Goal: Task Accomplishment & Management: Manage account settings

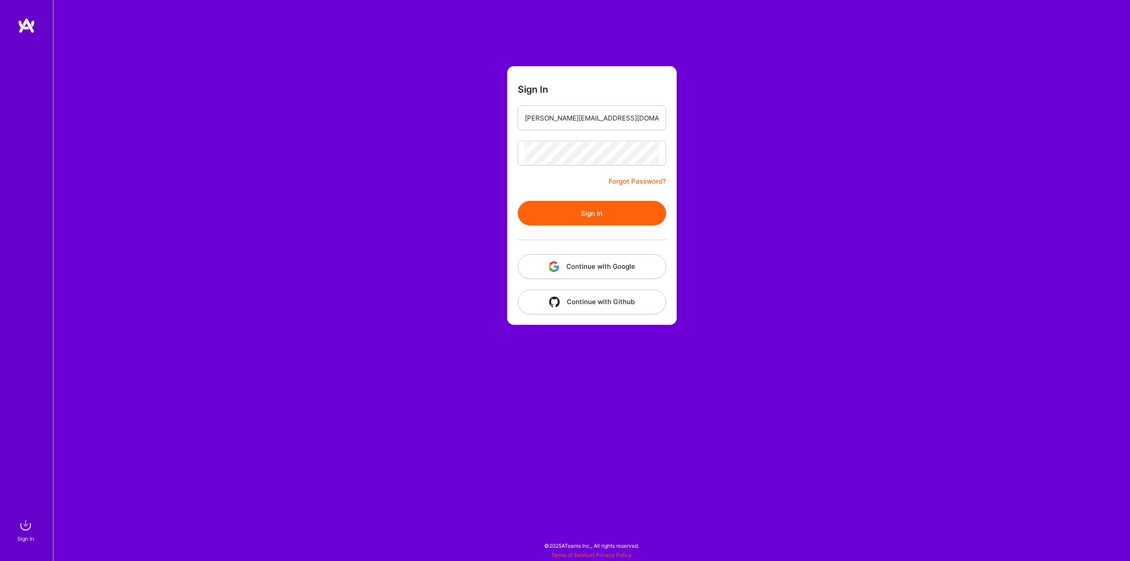
click at [502, 200] on div "Sign In [PERSON_NAME][EMAIL_ADDRESS][DOMAIN_NAME] Forgot Password? Sign In Cont…" at bounding box center [591, 280] width 1077 height 561
click at [558, 212] on button "Sign In" at bounding box center [592, 213] width 148 height 25
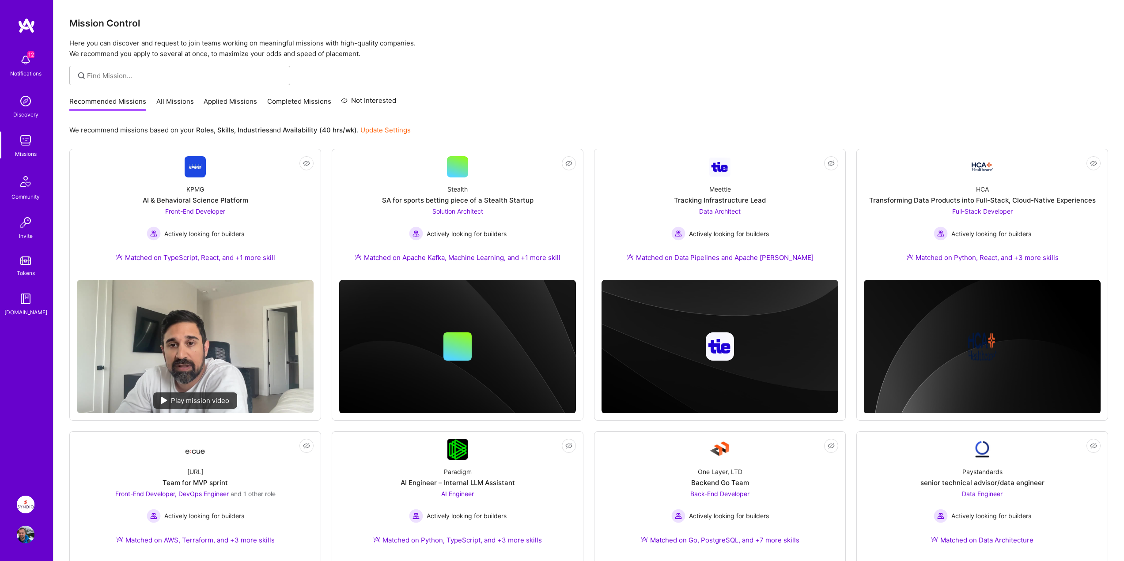
click at [28, 506] on img at bounding box center [26, 505] width 18 height 18
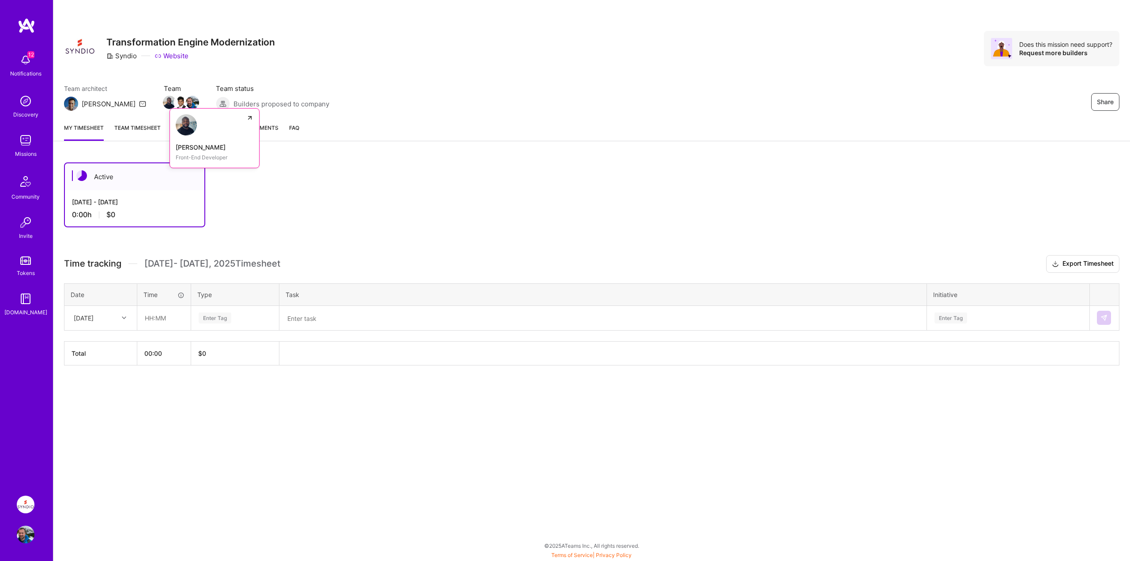
click at [163, 105] on img at bounding box center [169, 102] width 13 height 13
click at [174, 103] on img at bounding box center [180, 102] width 13 height 13
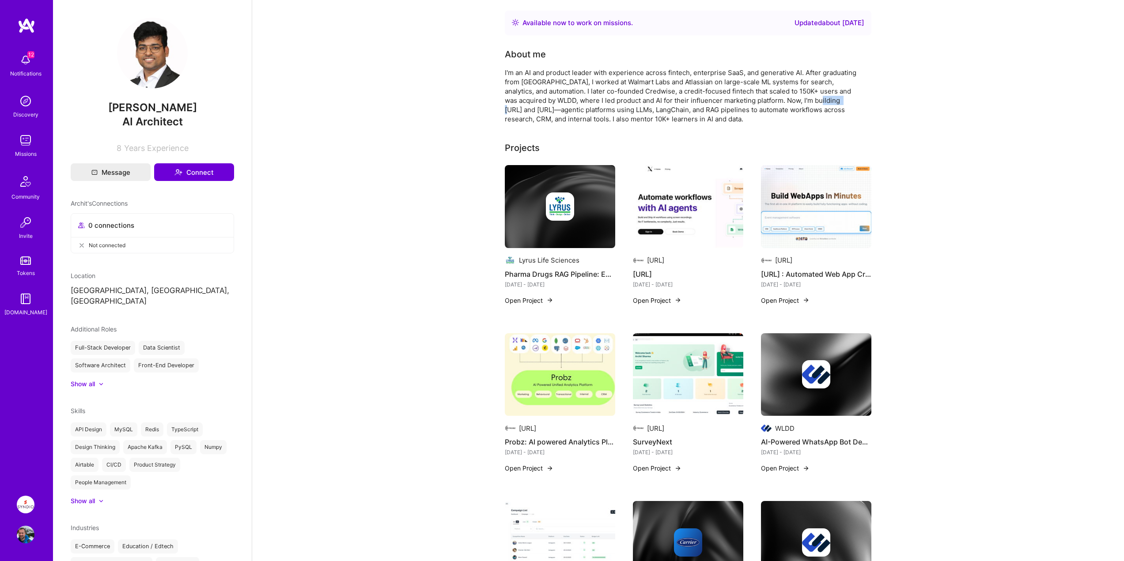
drag, startPoint x: 800, startPoint y: 102, endPoint x: 822, endPoint y: 101, distance: 22.5
click at [822, 101] on div "I'm an AI and product leader with experience across fintech, enterprise SaaS, a…" at bounding box center [681, 96] width 353 height 56
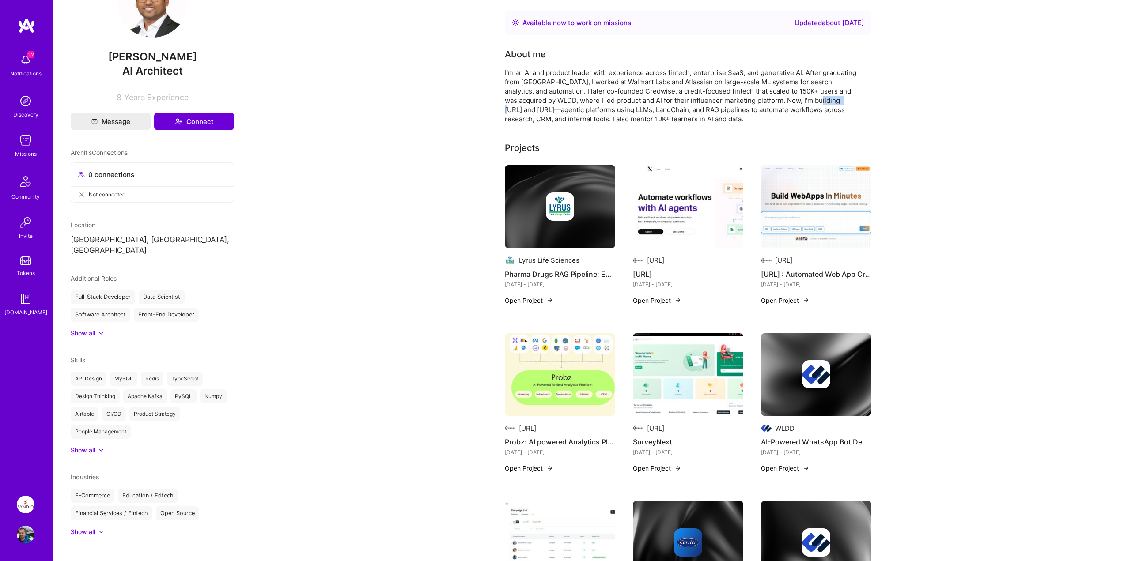
click at [30, 530] on img at bounding box center [26, 535] width 18 height 18
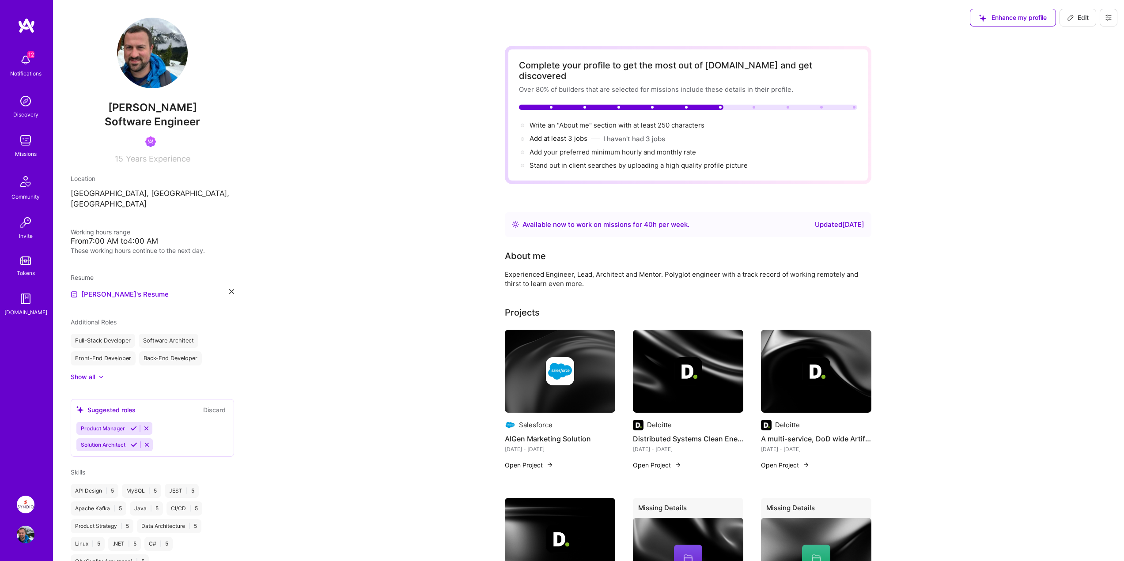
click at [449, 33] on div "Enhance my profile Edit" at bounding box center [688, 17] width 872 height 35
click at [29, 536] on img at bounding box center [26, 535] width 18 height 18
click at [143, 46] on img at bounding box center [152, 53] width 71 height 71
click at [26, 21] on img at bounding box center [27, 26] width 18 height 16
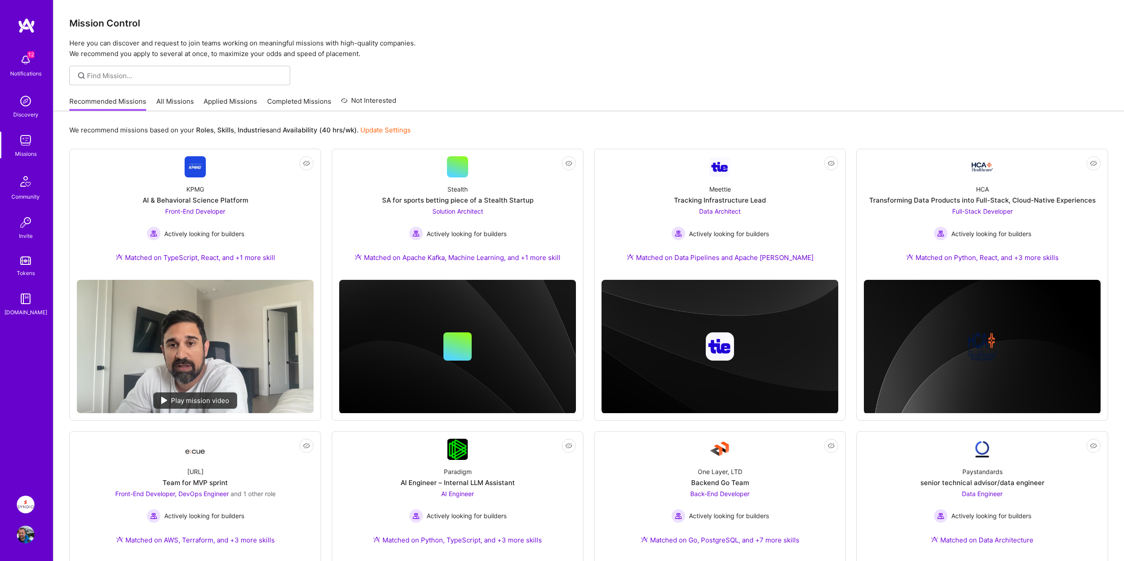
click at [29, 528] on img at bounding box center [26, 535] width 18 height 18
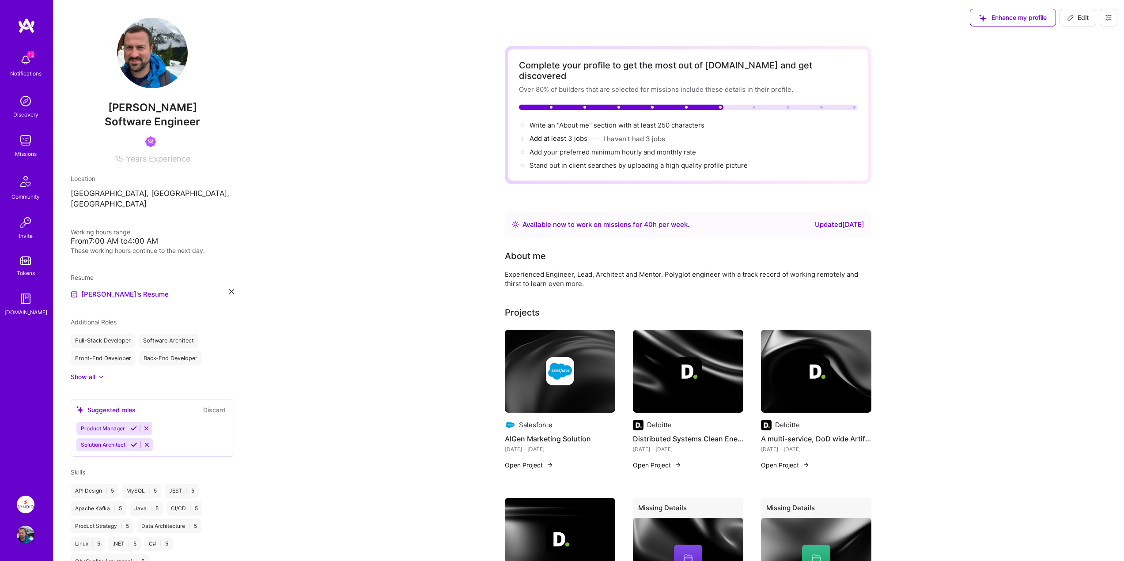
click at [1078, 16] on span "Edit" at bounding box center [1078, 17] width 22 height 9
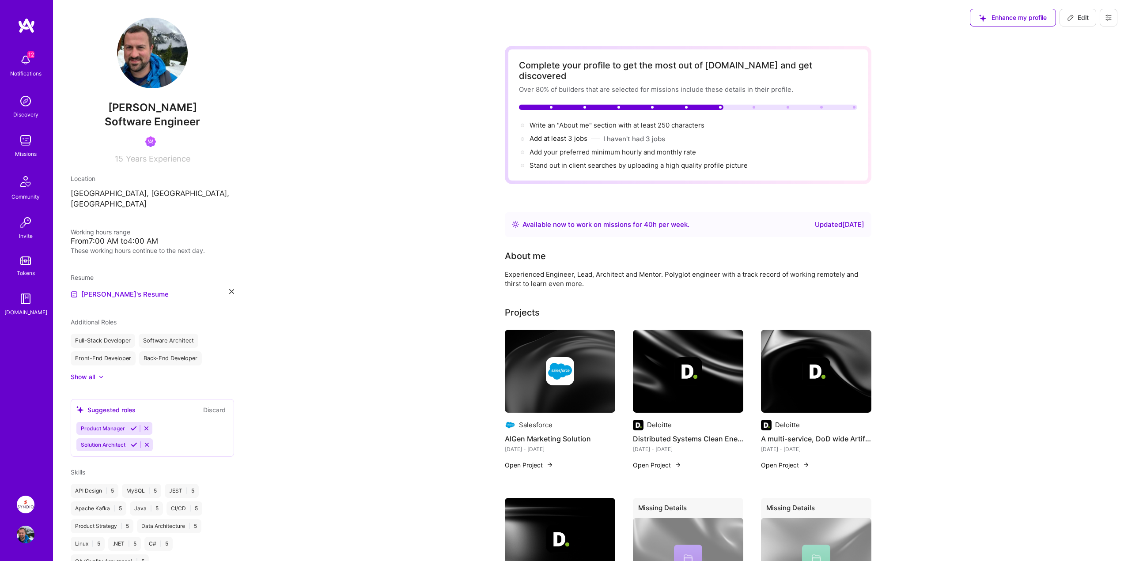
select select "US"
select select "Right Now"
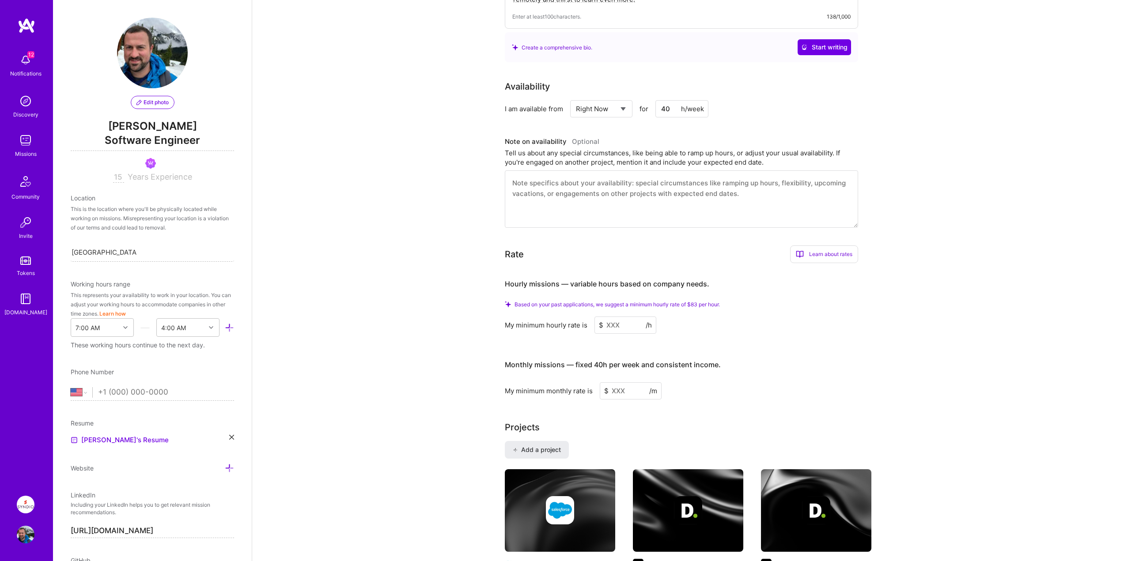
scroll to position [618, 0]
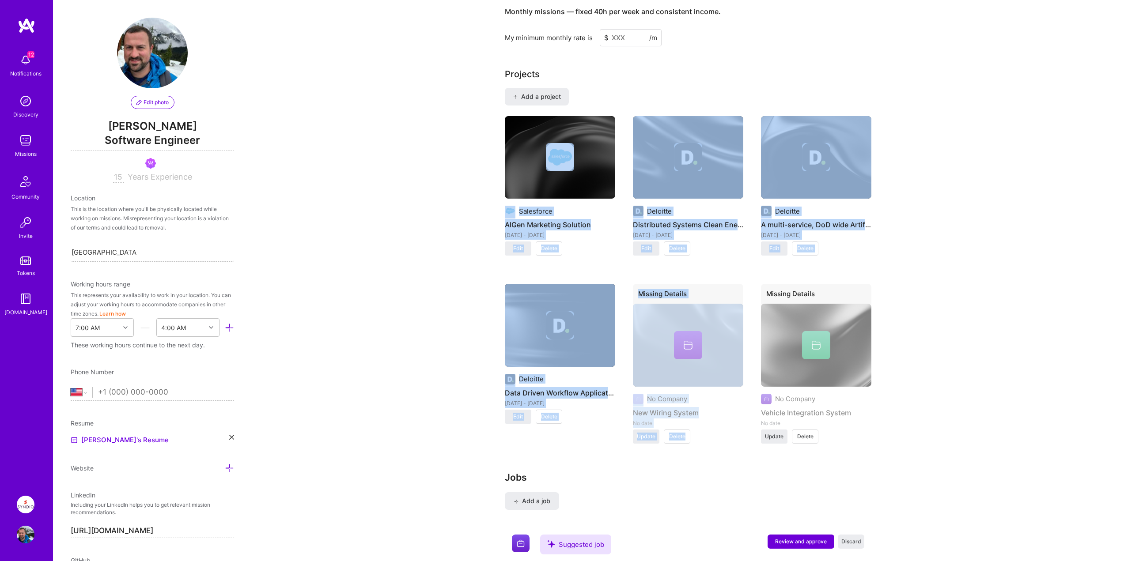
drag, startPoint x: 524, startPoint y: 140, endPoint x: 697, endPoint y: 478, distance: 379.9
click at [708, 473] on div "Complete your profile to get the most out of [DOMAIN_NAME] and get discovered O…" at bounding box center [688, 265] width 366 height 1675
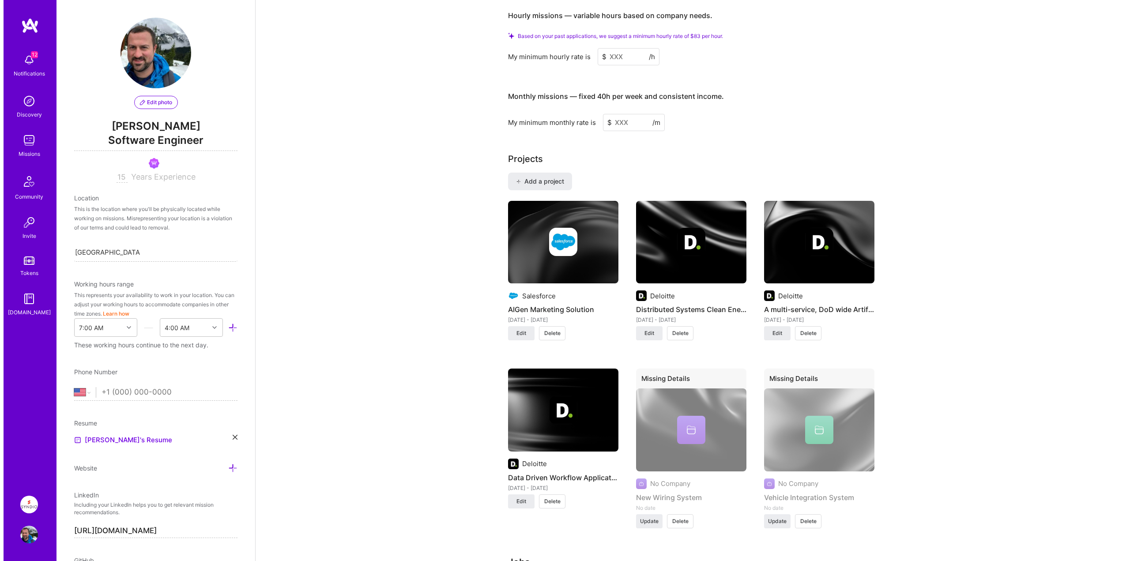
scroll to position [530, 0]
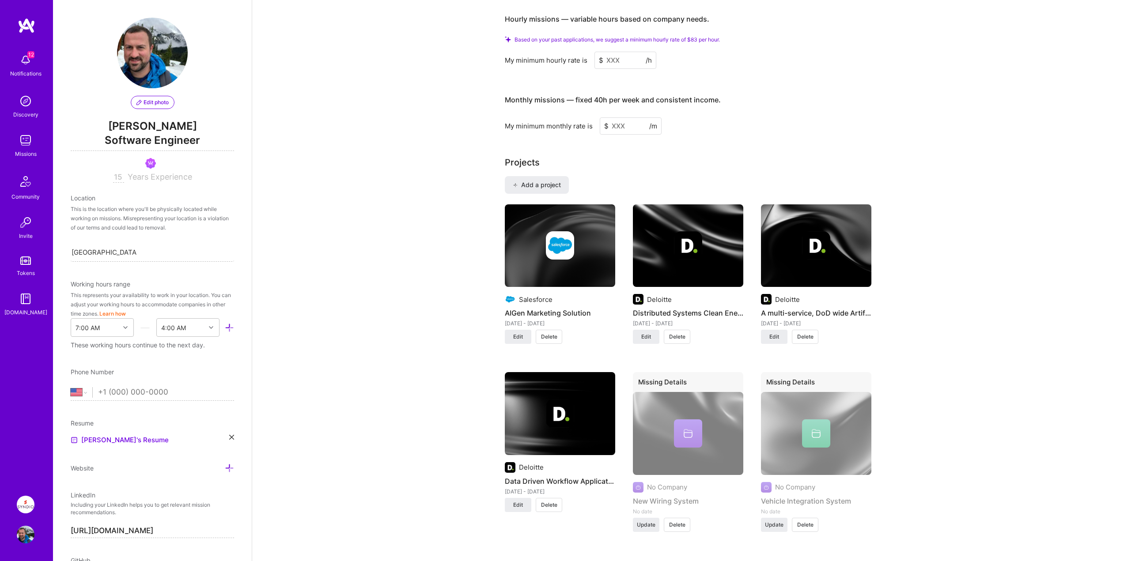
click at [538, 330] on button "Delete" at bounding box center [549, 337] width 26 height 14
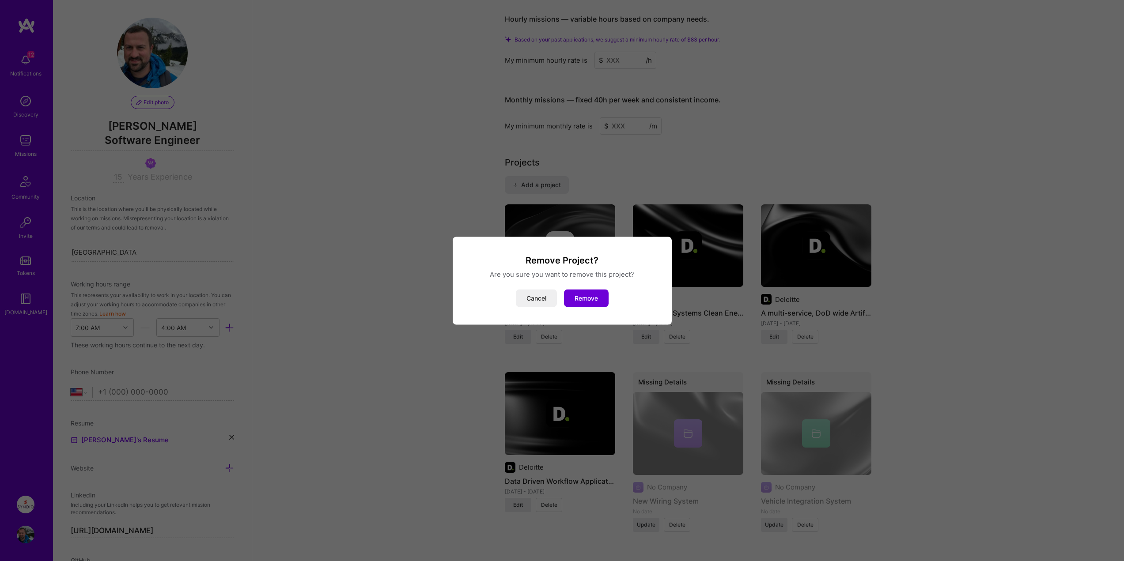
click at [531, 298] on button "Cancel" at bounding box center [536, 298] width 41 height 18
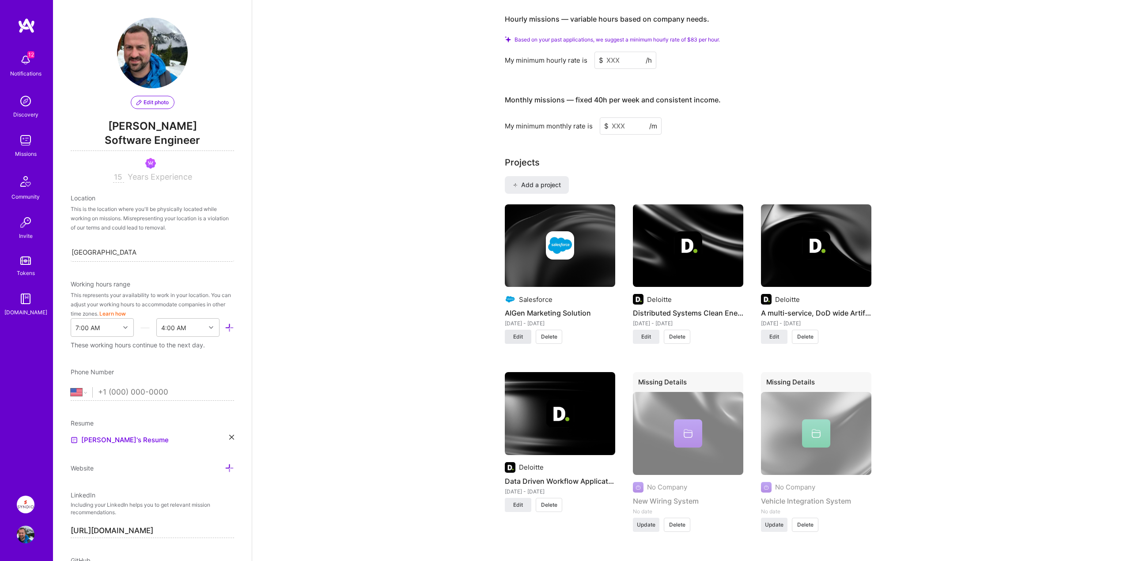
click at [520, 333] on span "Edit" at bounding box center [518, 337] width 10 height 8
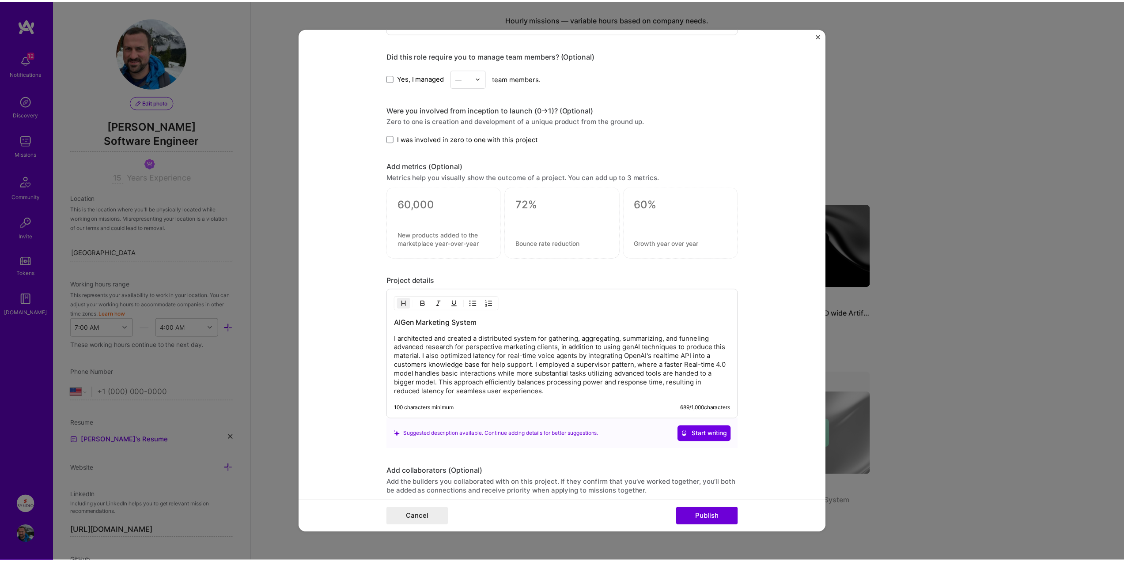
scroll to position [687, 0]
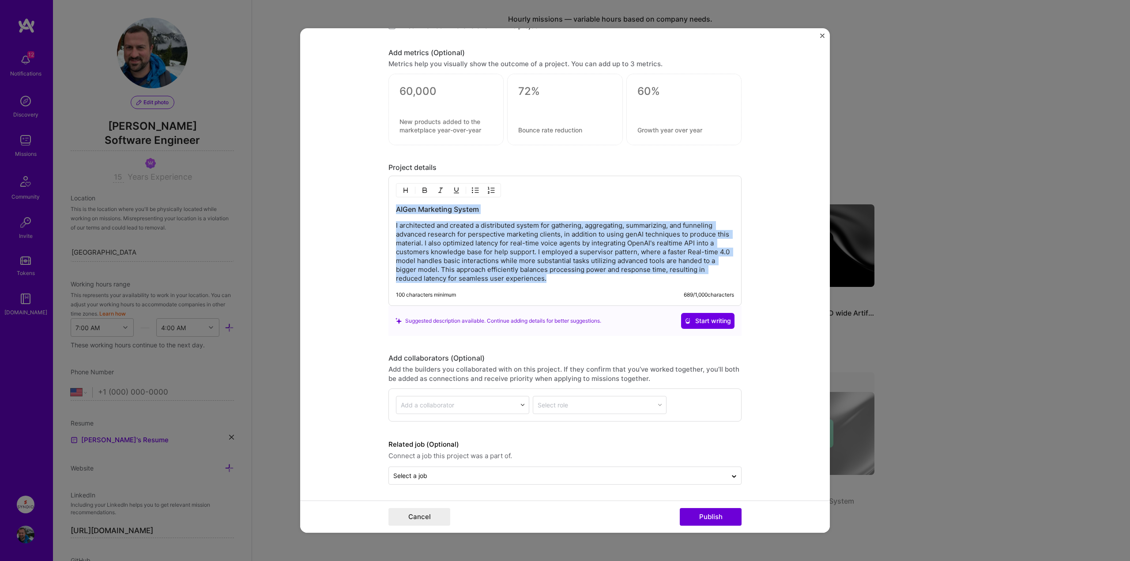
drag, startPoint x: 526, startPoint y: 278, endPoint x: 238, endPoint y: 177, distance: 305.8
click at [238, 177] on div "Project title AIGen Marketing Solution Company Salesforce Project industry Indu…" at bounding box center [565, 280] width 1130 height 561
copy div "AIGen Marketing System I architected and created a distributed system for gathe…"
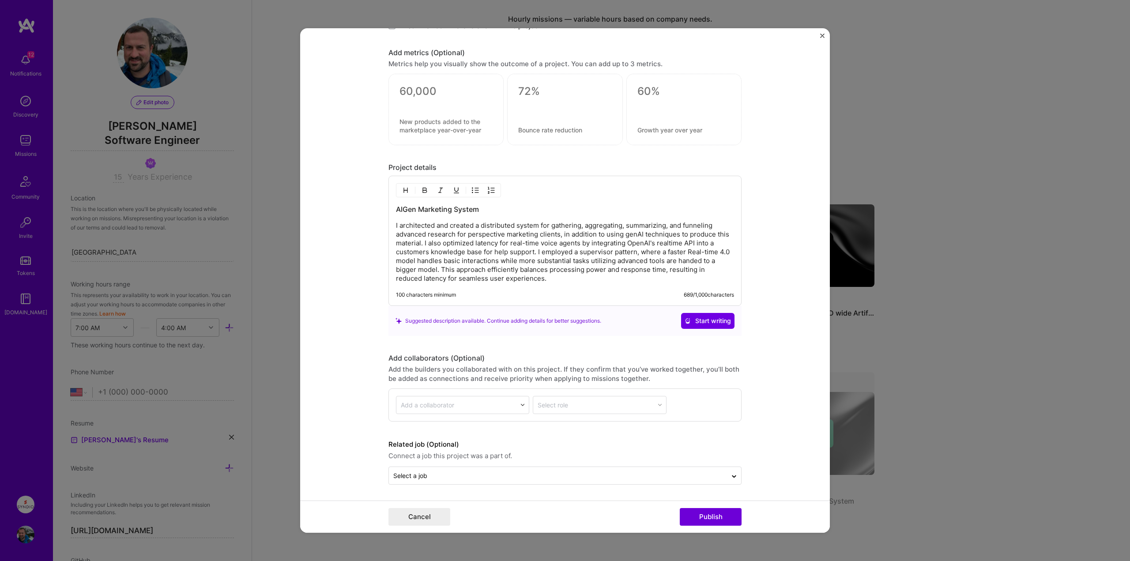
click at [798, 457] on form "Project title AIGen Marketing Solution Company Salesforce Project industry Indu…" at bounding box center [565, 280] width 530 height 505
click at [821, 36] on img "Close" at bounding box center [822, 36] width 4 height 4
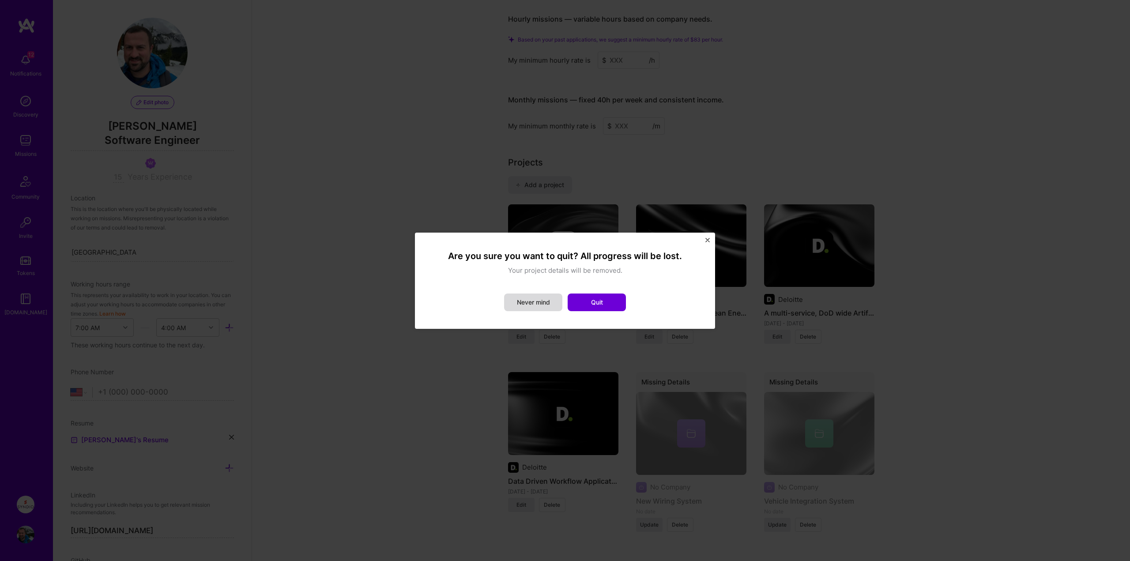
click at [520, 301] on button "Never mind" at bounding box center [533, 303] width 58 height 18
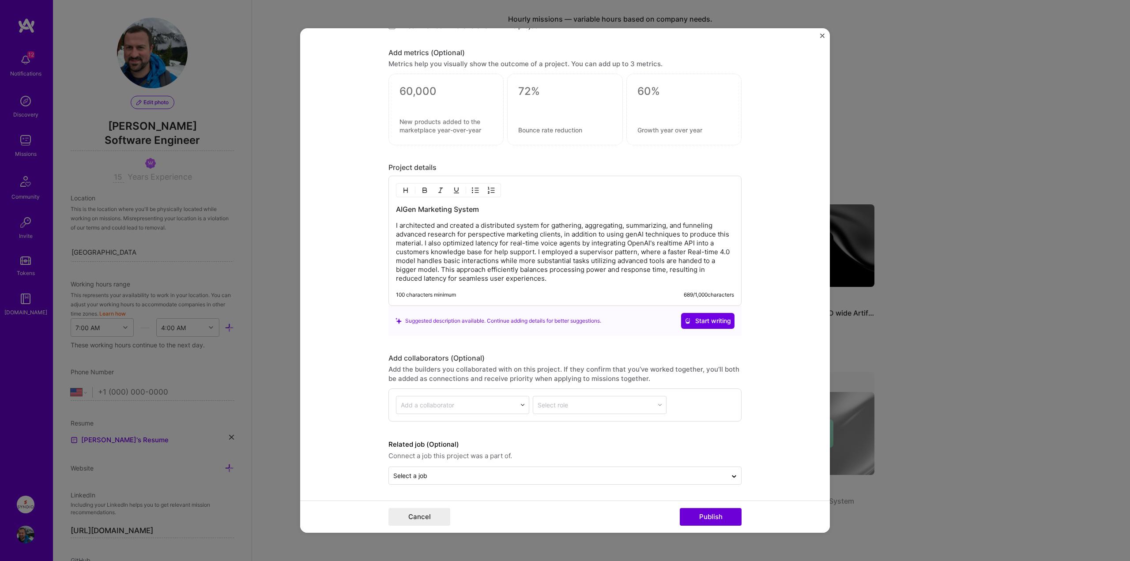
click at [822, 34] on img "Close" at bounding box center [822, 36] width 4 height 4
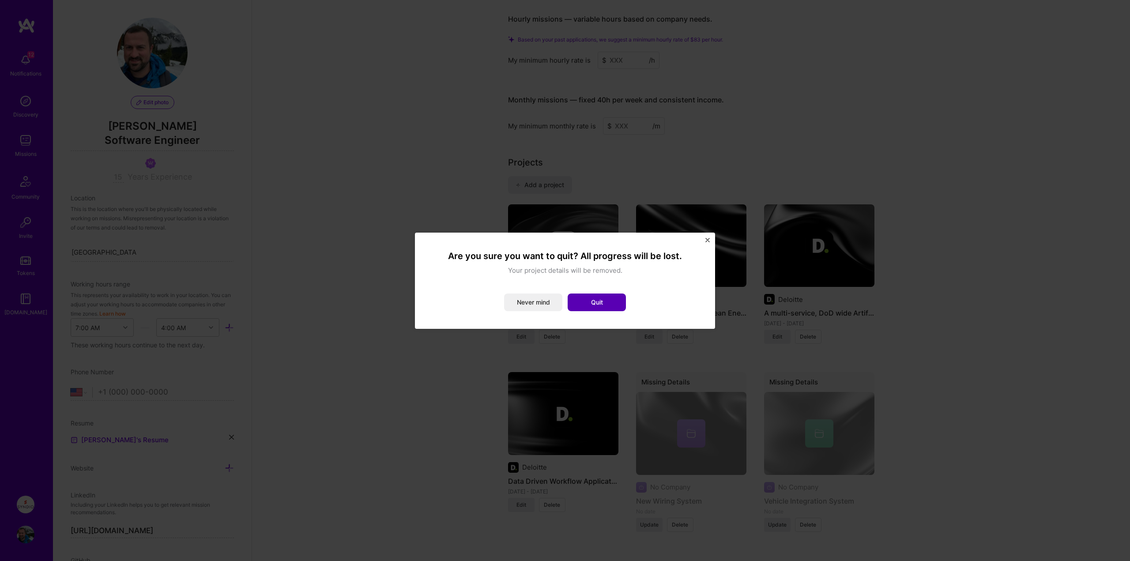
click at [601, 302] on button "Quit" at bounding box center [597, 303] width 58 height 18
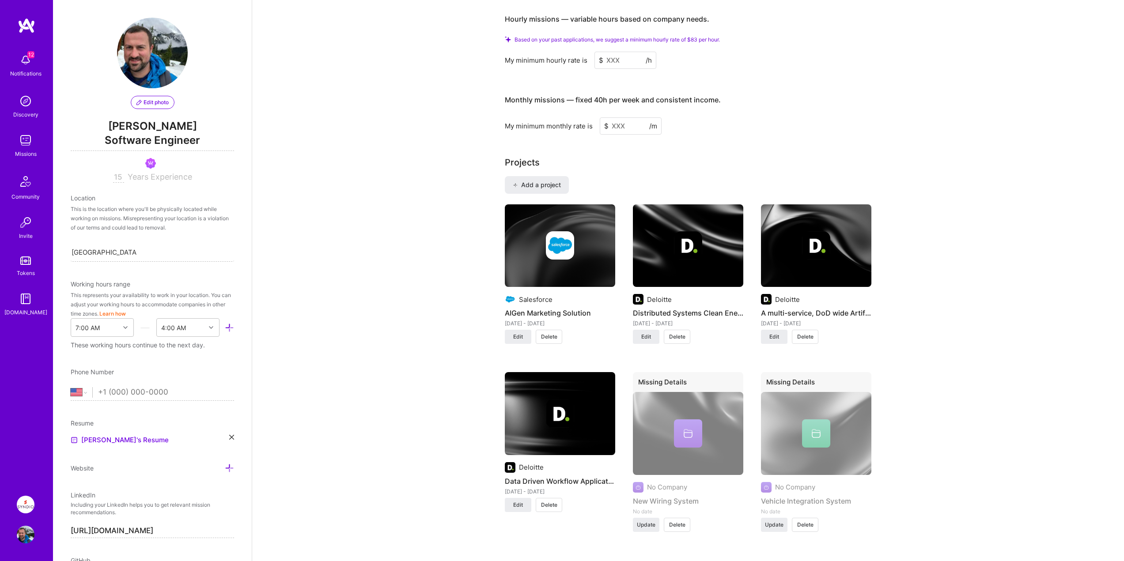
click at [554, 333] on span "Delete" at bounding box center [549, 337] width 16 height 8
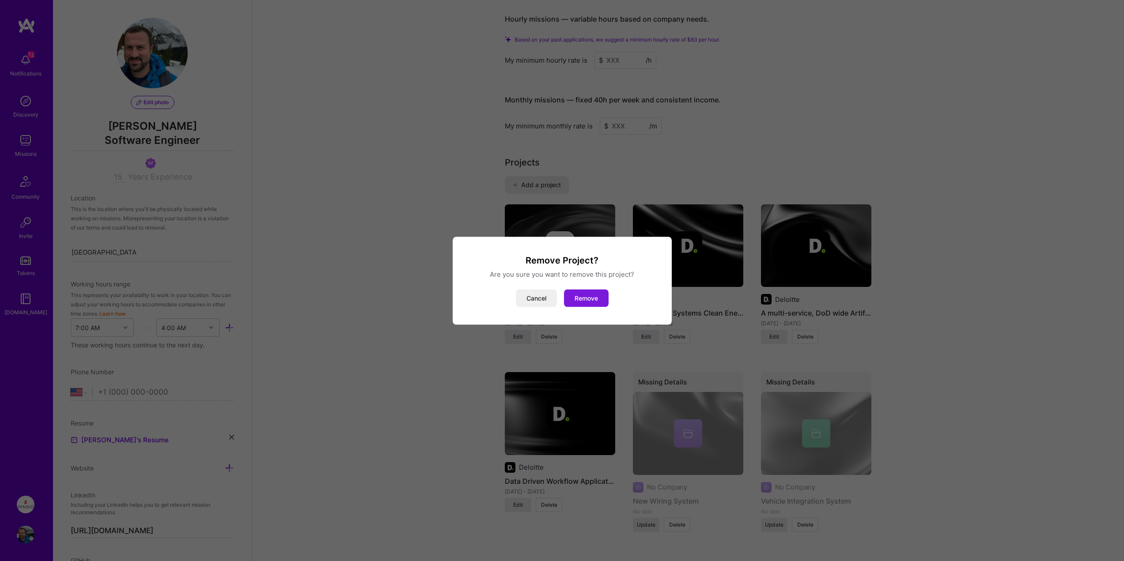
click at [588, 300] on button "Remove" at bounding box center [586, 298] width 45 height 18
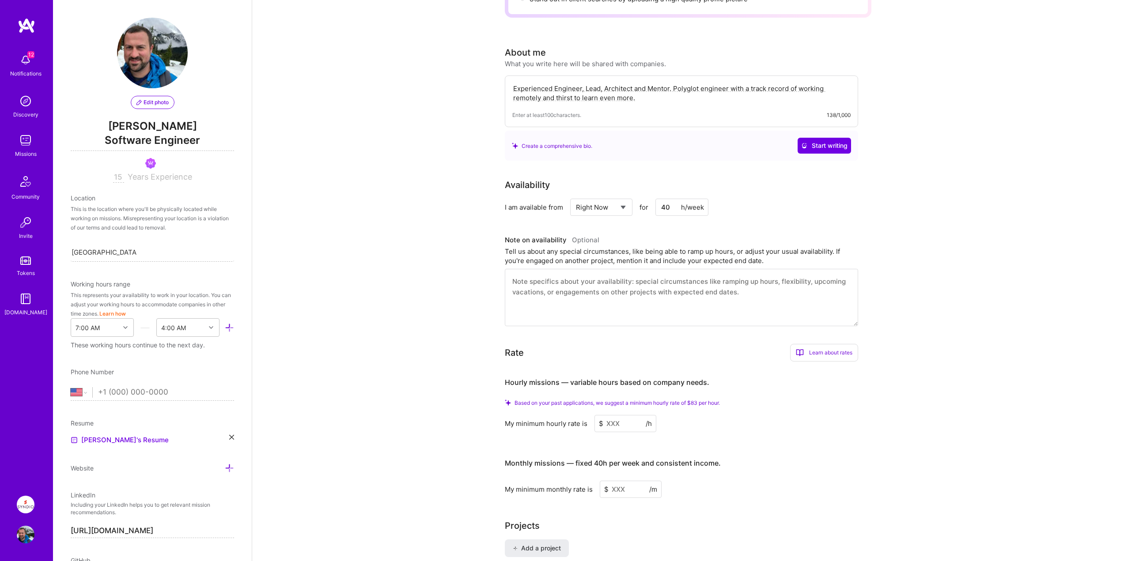
scroll to position [0, 0]
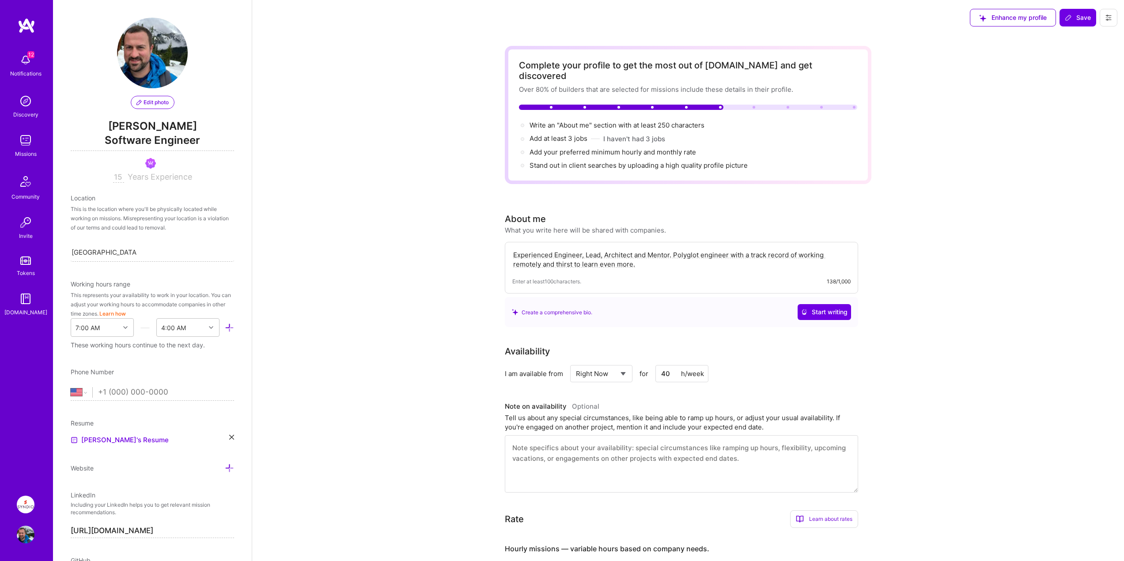
click at [144, 103] on span "Edit photo" at bounding box center [152, 102] width 32 height 8
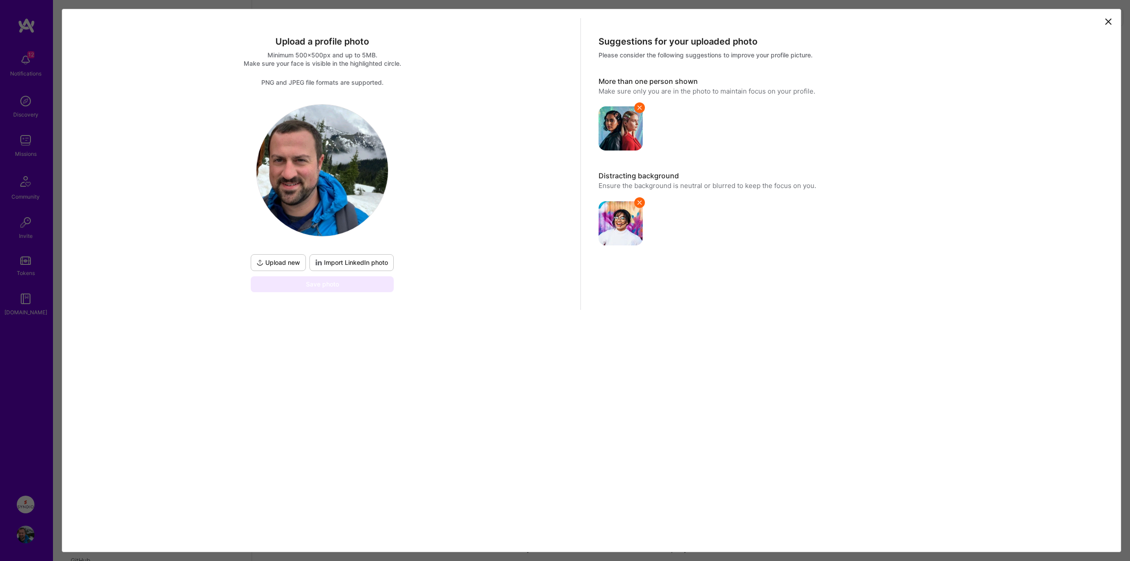
click at [320, 168] on img at bounding box center [323, 171] width 132 height 132
click at [25, 390] on div "Upload a profile photo Minimum 500x500px and up to 5MB. Make sure your face is …" at bounding box center [565, 280] width 1130 height 561
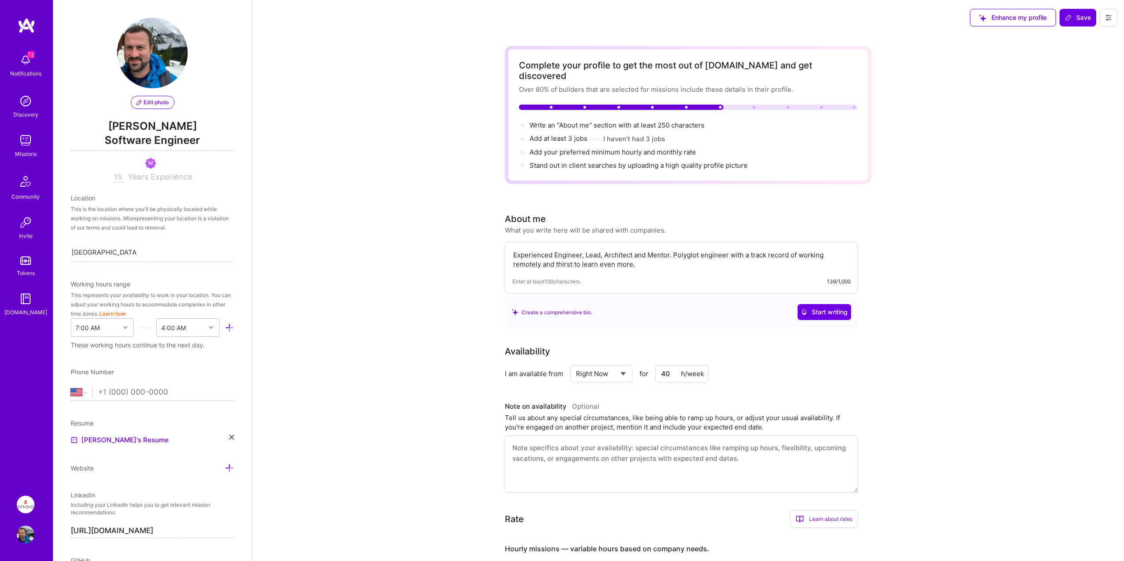
click at [20, 505] on img at bounding box center [26, 505] width 18 height 18
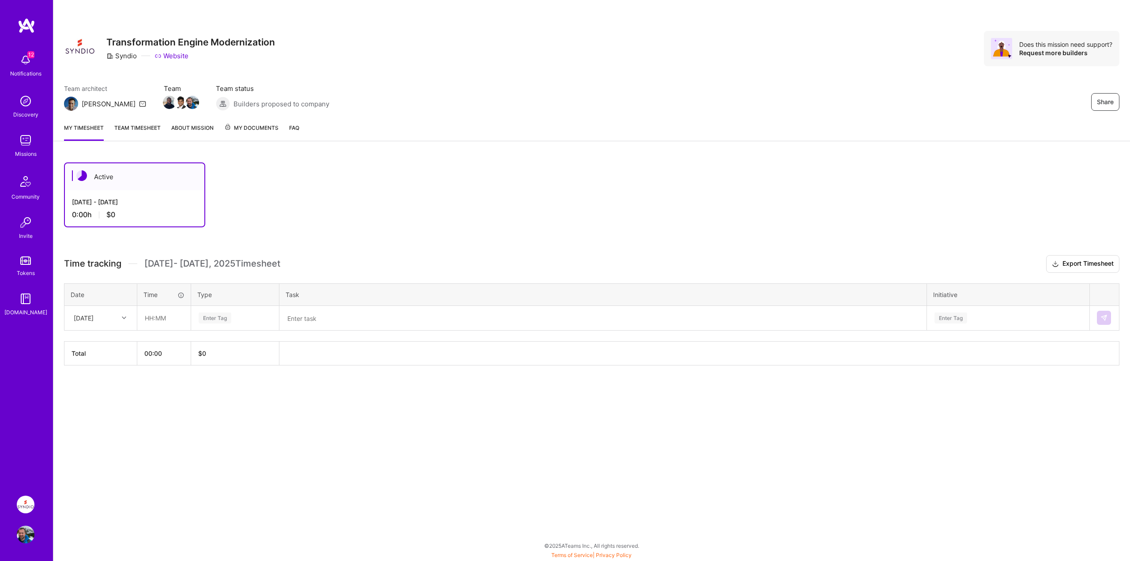
click at [179, 263] on span "[DATE] - [DATE] Timesheet" at bounding box center [212, 263] width 136 height 11
click at [123, 262] on div "Time tracking [DATE] - [DATE] Timesheet" at bounding box center [172, 263] width 216 height 11
click at [103, 198] on div "[DATE] - [DATE]" at bounding box center [134, 201] width 125 height 9
click at [75, 176] on div at bounding box center [79, 176] width 15 height 13
click at [78, 132] on link "My timesheet" at bounding box center [84, 132] width 40 height 18
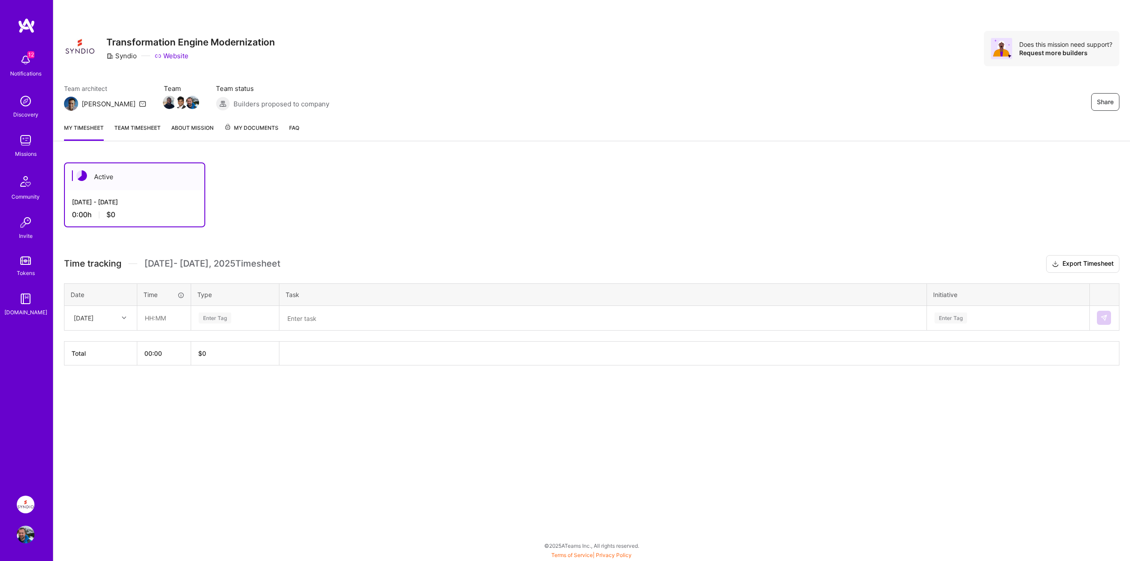
click at [97, 264] on span "Time tracking" at bounding box center [92, 263] width 57 height 11
click at [89, 317] on div "[DATE]" at bounding box center [84, 317] width 20 height 9
click at [85, 441] on div "[DATE]" at bounding box center [101, 441] width 72 height 16
click at [174, 105] on img at bounding box center [180, 102] width 13 height 13
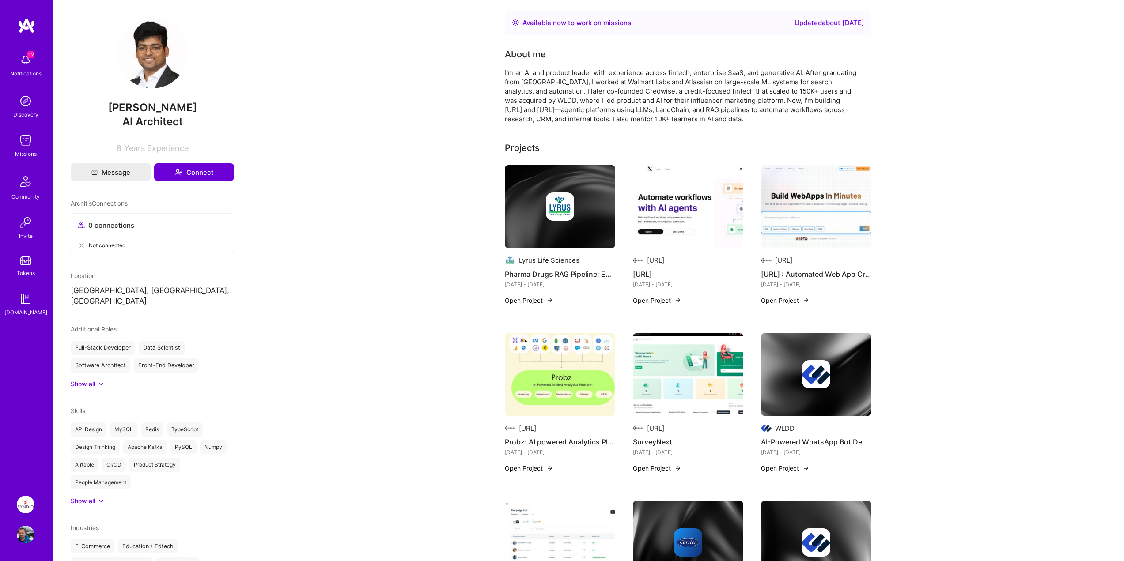
click at [152, 62] on img at bounding box center [152, 53] width 71 height 71
